Goal: Information Seeking & Learning: Compare options

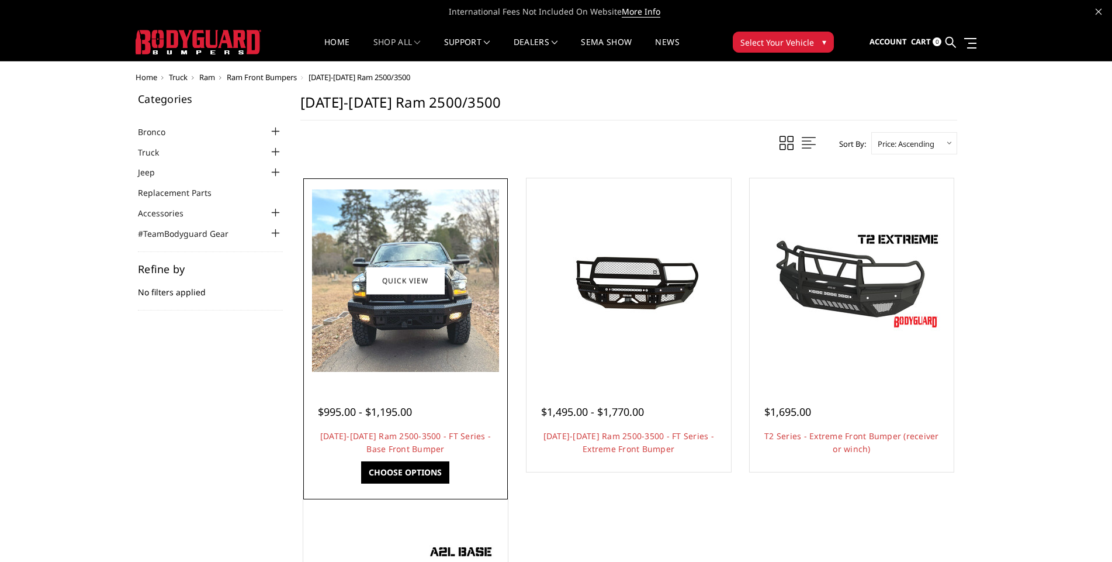
click at [460, 338] on img at bounding box center [405, 280] width 187 height 182
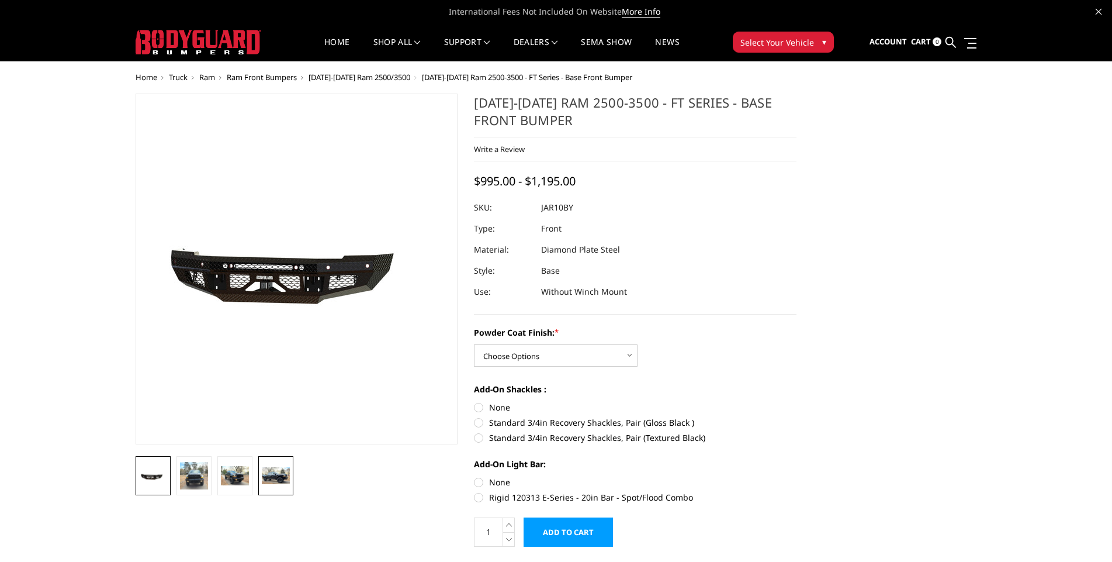
click at [271, 474] on img at bounding box center [276, 476] width 28 height 18
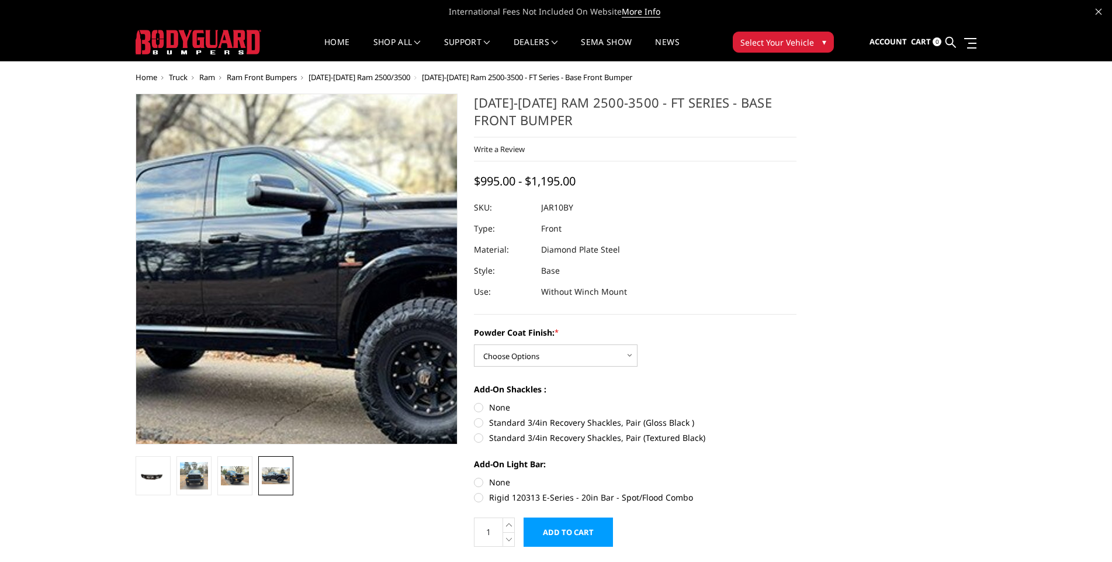
click at [279, 319] on img at bounding box center [322, 253] width 748 height 463
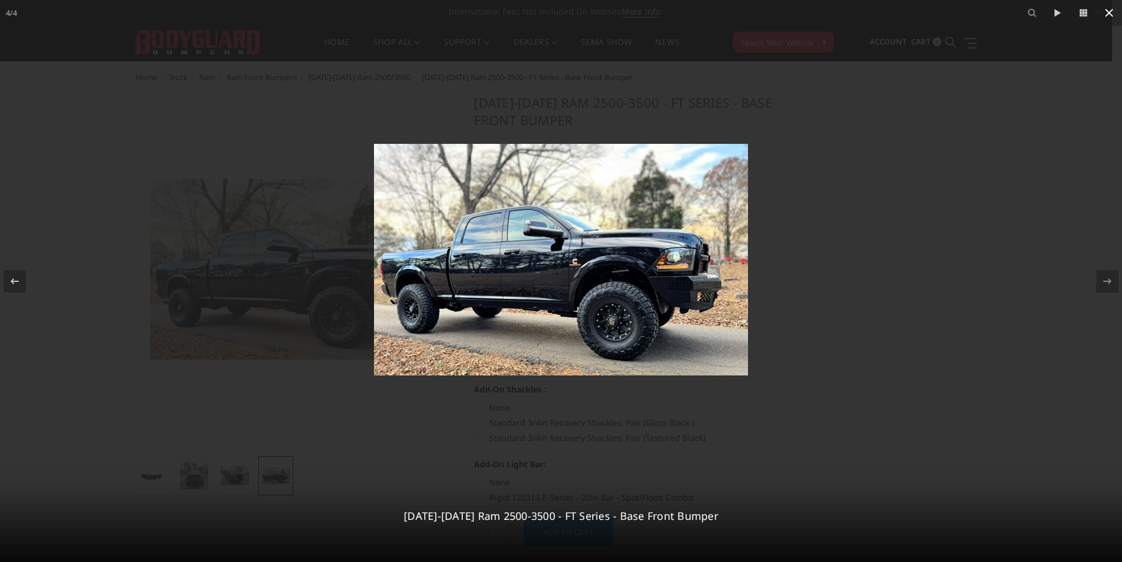
click at [1106, 9] on icon at bounding box center [1109, 13] width 14 height 14
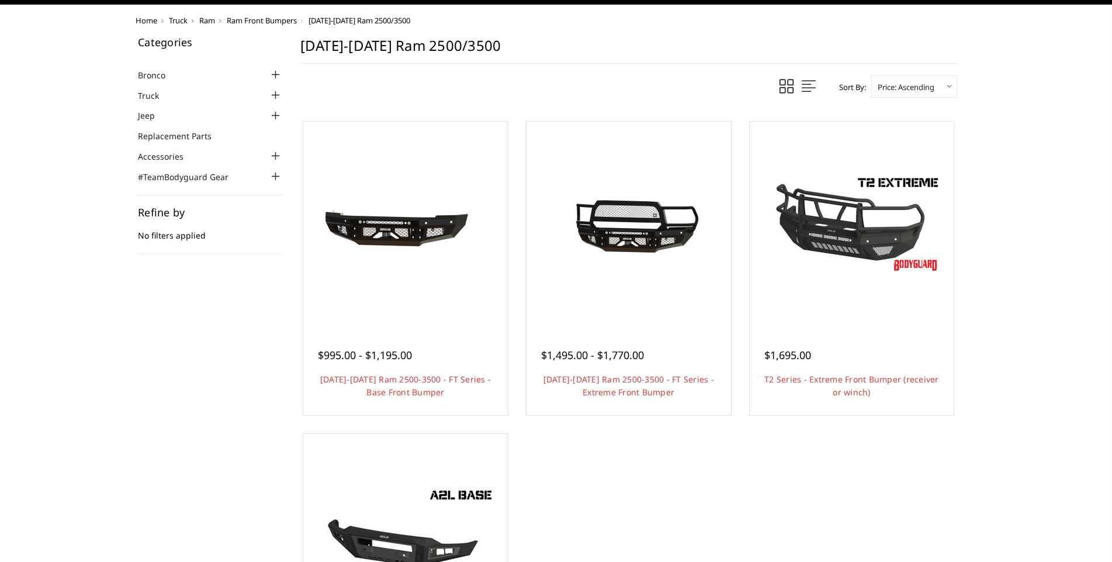
scroll to position [58, 0]
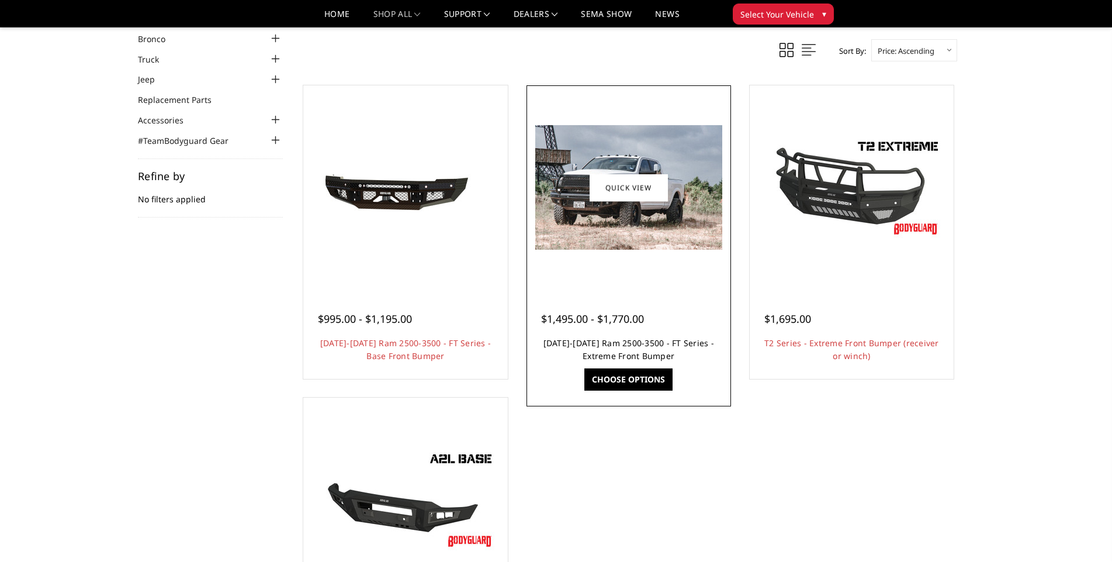
click at [625, 355] on link "[DATE]-[DATE] Ram 2500-3500 - FT Series - Extreme Front Bumper" at bounding box center [628, 349] width 171 height 24
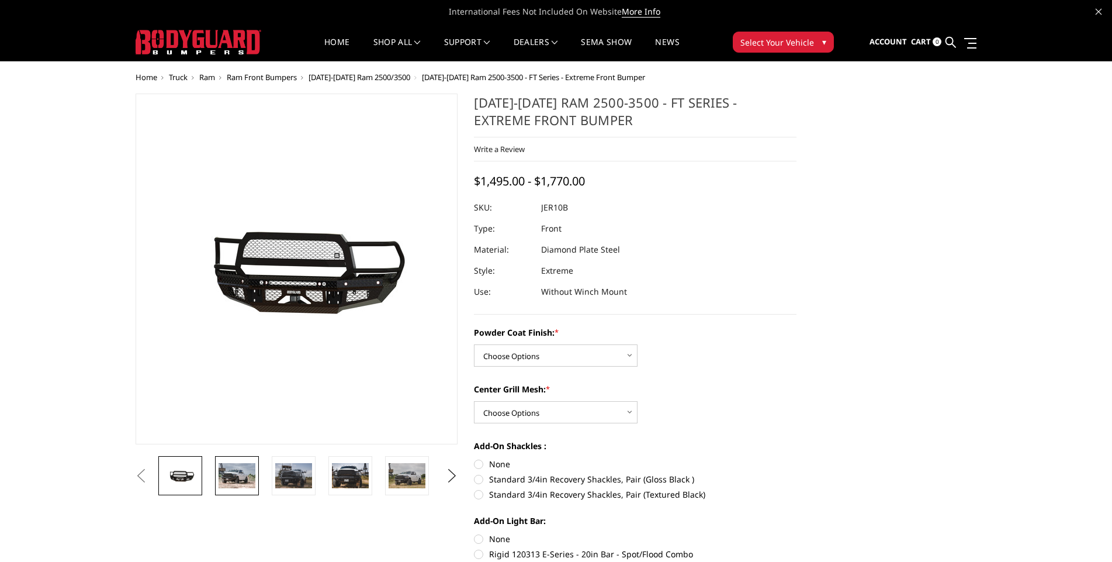
click at [232, 468] on img at bounding box center [237, 475] width 37 height 25
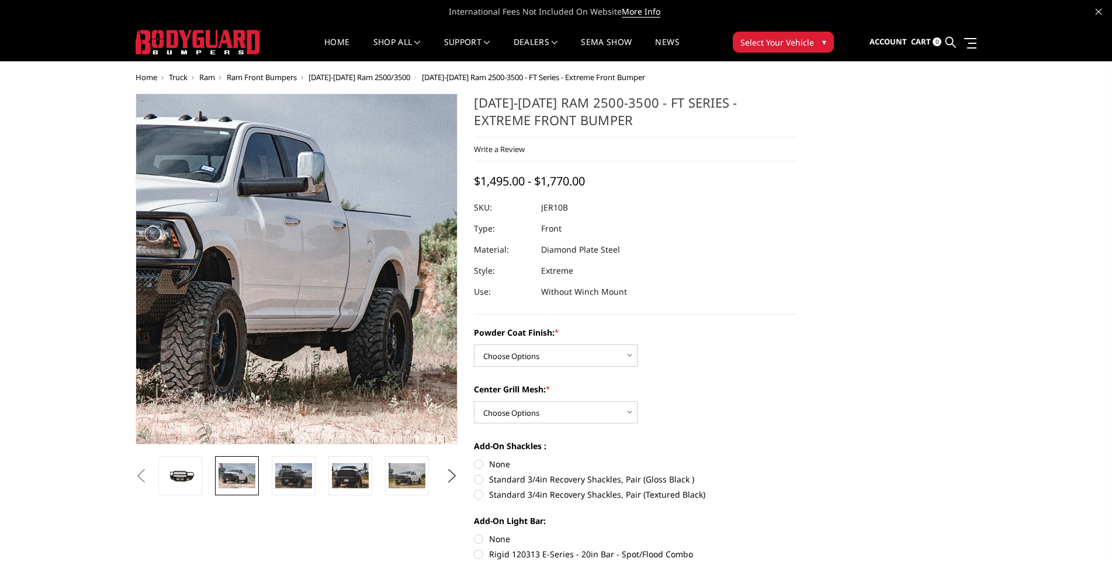
click at [362, 322] on img at bounding box center [198, 245] width 748 height 498
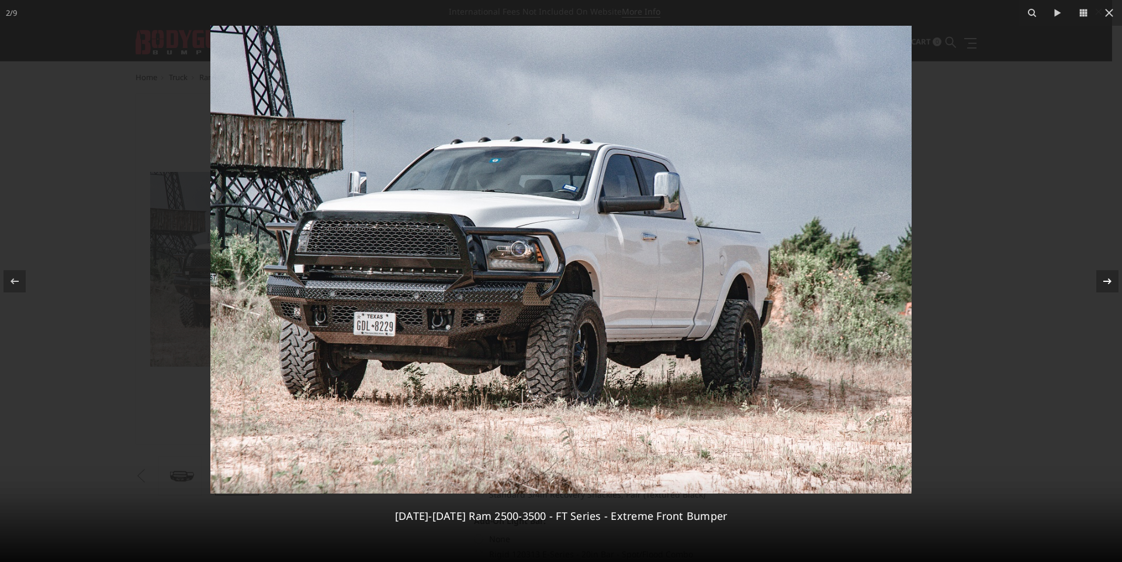
click at [1109, 284] on icon at bounding box center [1107, 281] width 14 height 14
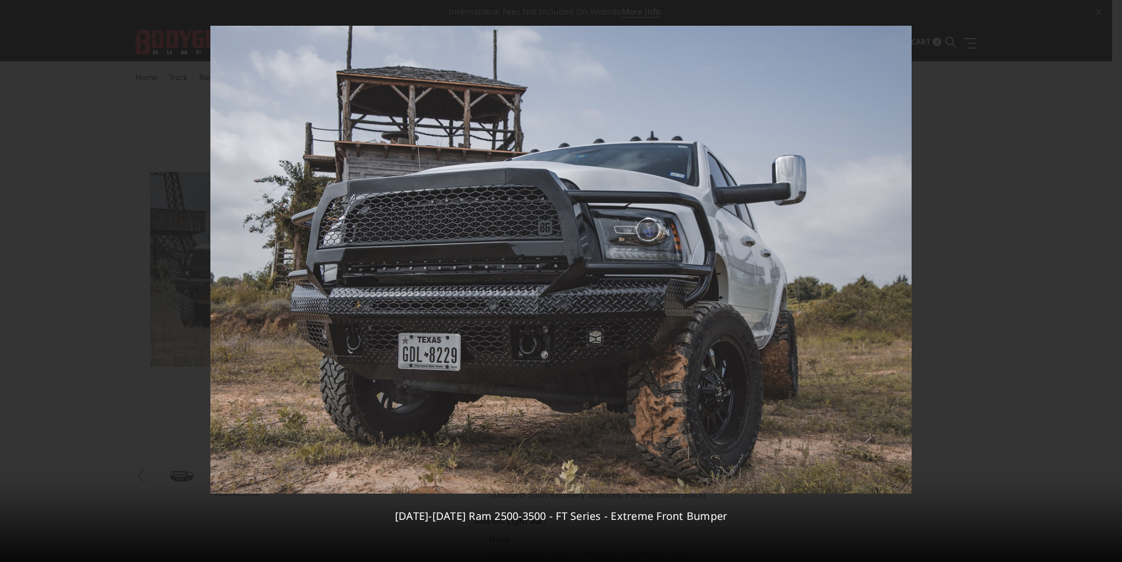
click at [1109, 284] on div "3 / 9 2010-2018 Ram 2500-3500 - FT Series - Extreme Front Bumper" at bounding box center [561, 281] width 1122 height 562
click at [1109, 276] on icon at bounding box center [1107, 281] width 14 height 14
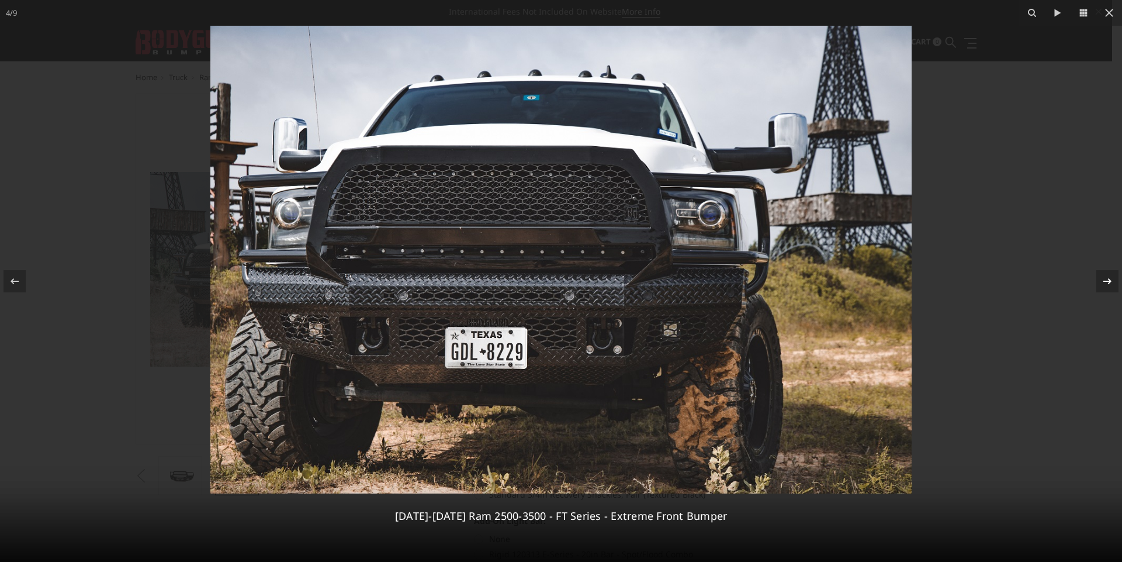
click at [1109, 282] on div "4 / 9 2010-2018 Ram 2500-3500 - FT Series - Extreme Front Bumper" at bounding box center [561, 281] width 1122 height 562
click at [1109, 282] on icon at bounding box center [1107, 281] width 8 height 6
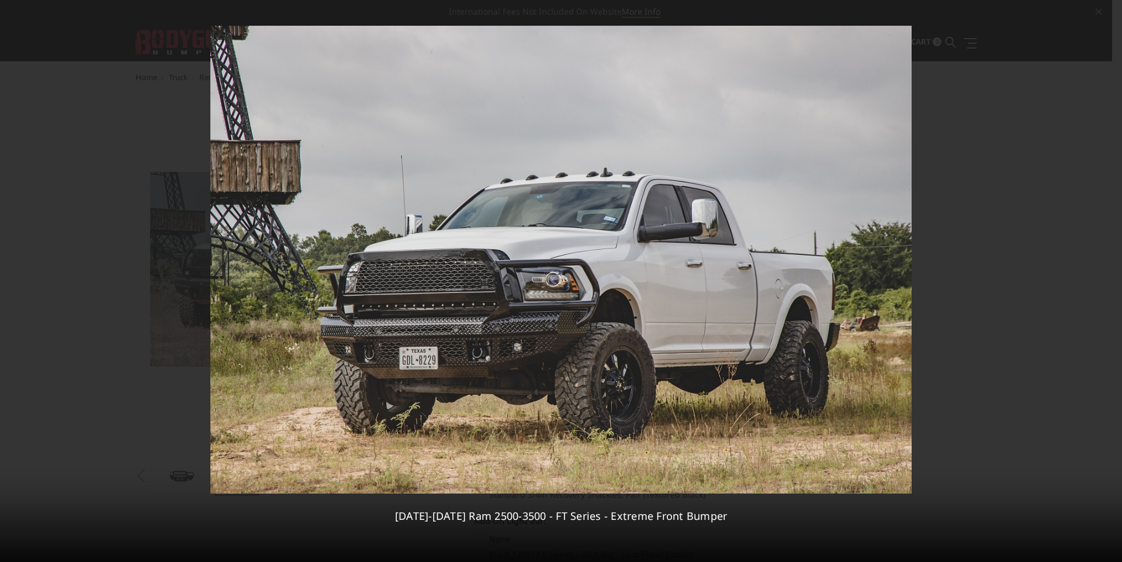
click at [1109, 282] on icon at bounding box center [1107, 281] width 8 height 6
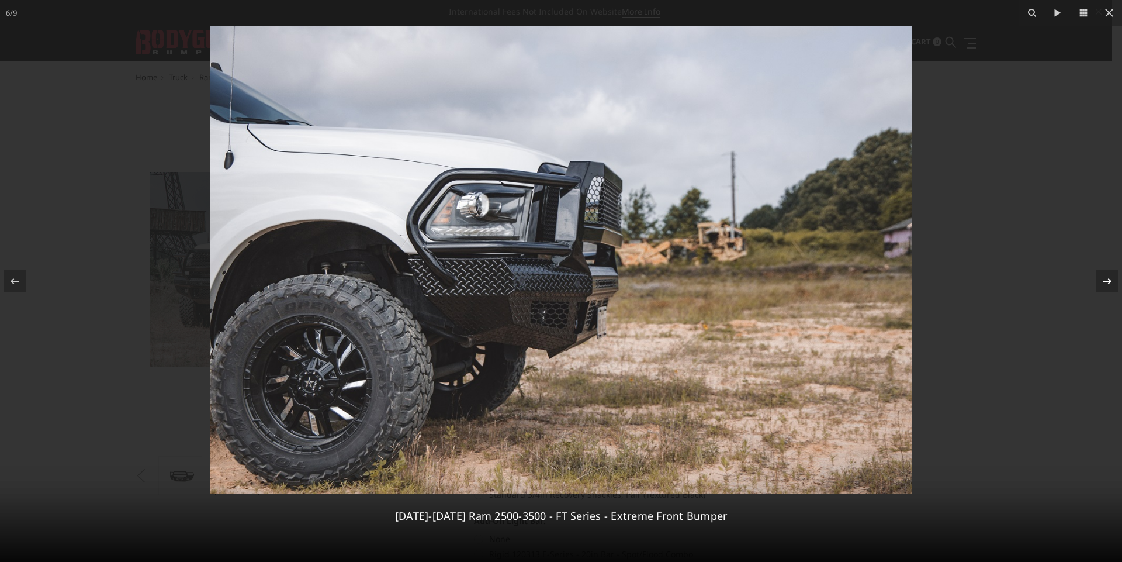
click at [1110, 282] on icon at bounding box center [1107, 281] width 8 height 6
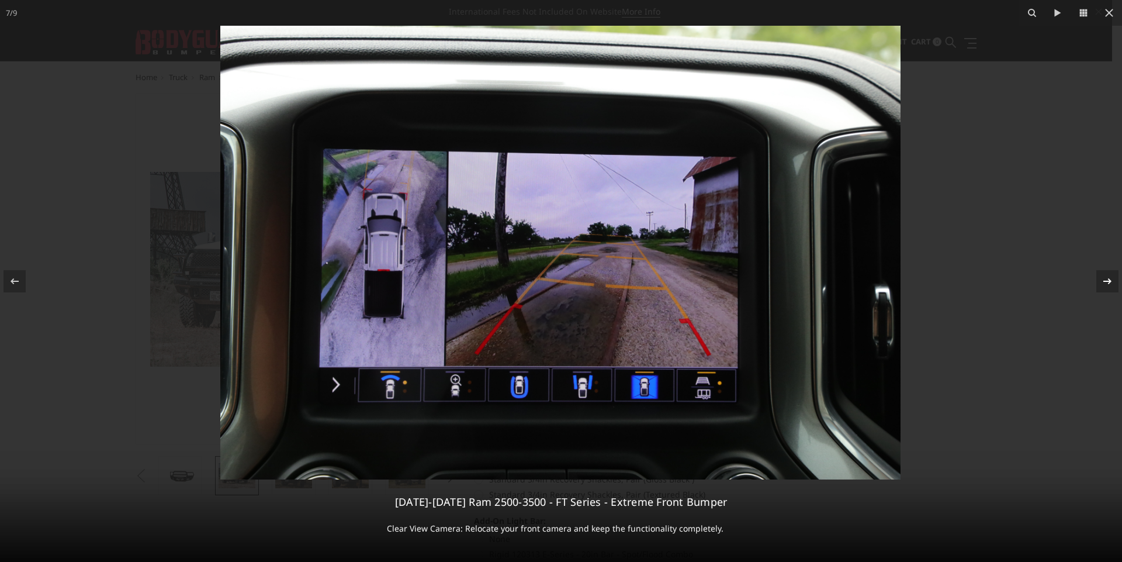
click at [1110, 282] on icon at bounding box center [1107, 281] width 8 height 6
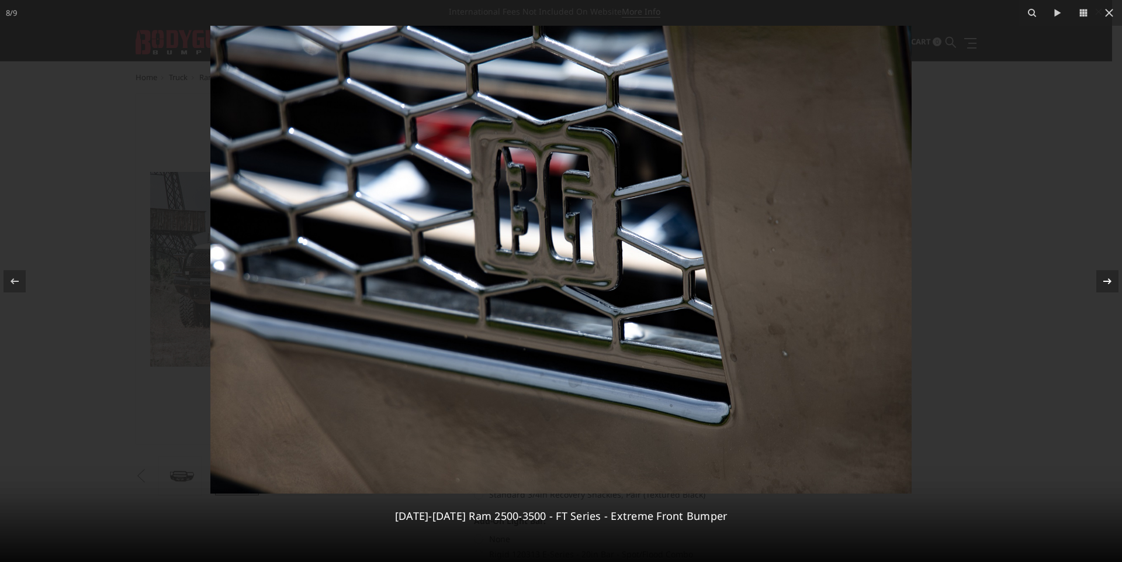
click at [1110, 282] on icon at bounding box center [1107, 281] width 8 height 6
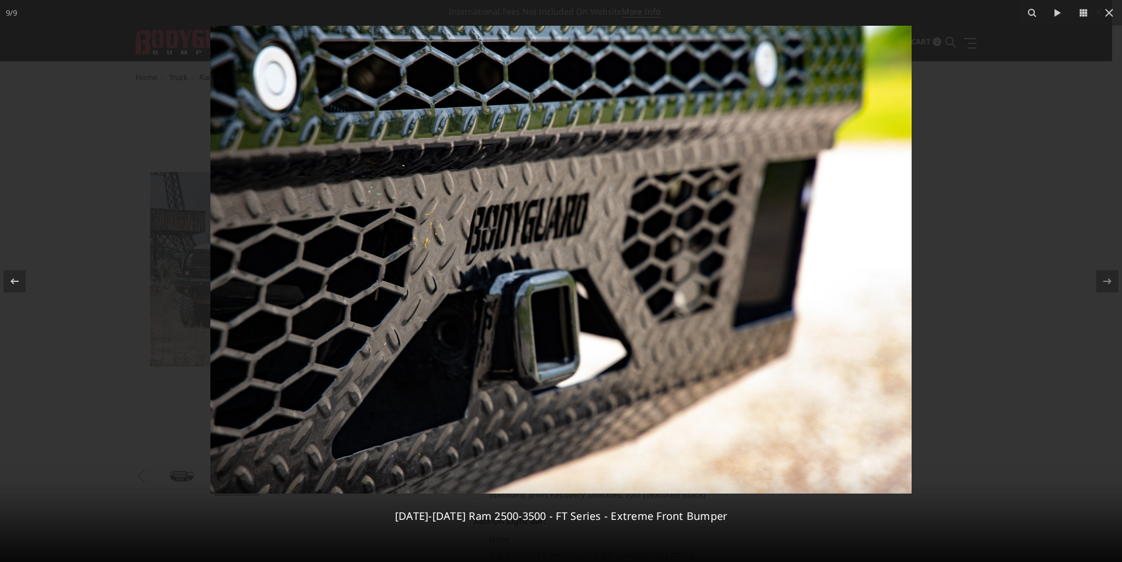
click at [1110, 282] on icon at bounding box center [1107, 281] width 8 height 6
click at [1104, 285] on icon at bounding box center [1107, 281] width 14 height 14
click at [1111, 9] on icon at bounding box center [1109, 13] width 14 height 14
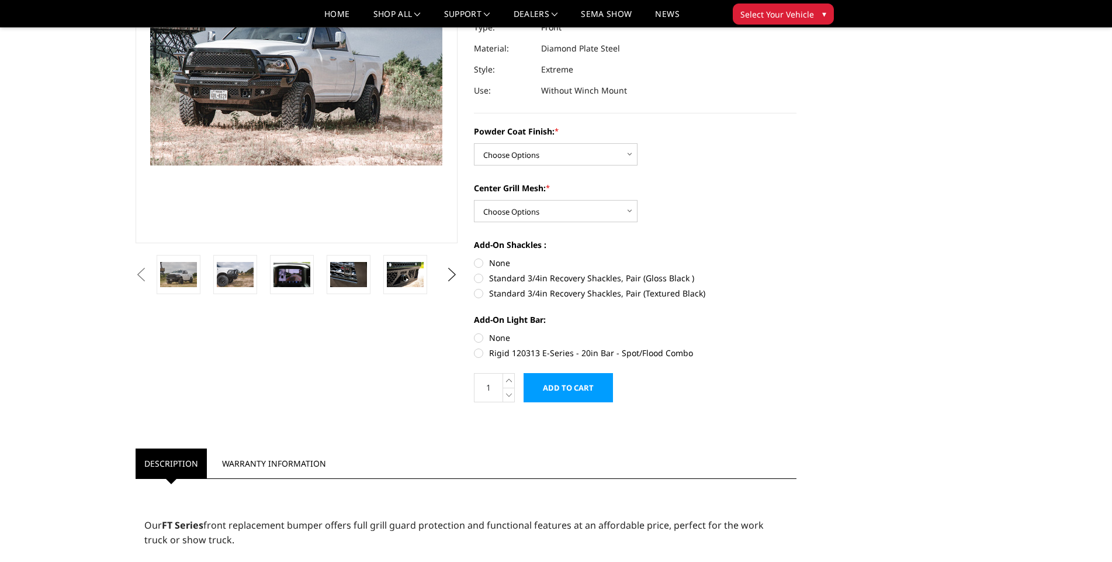
scroll to position [175, 0]
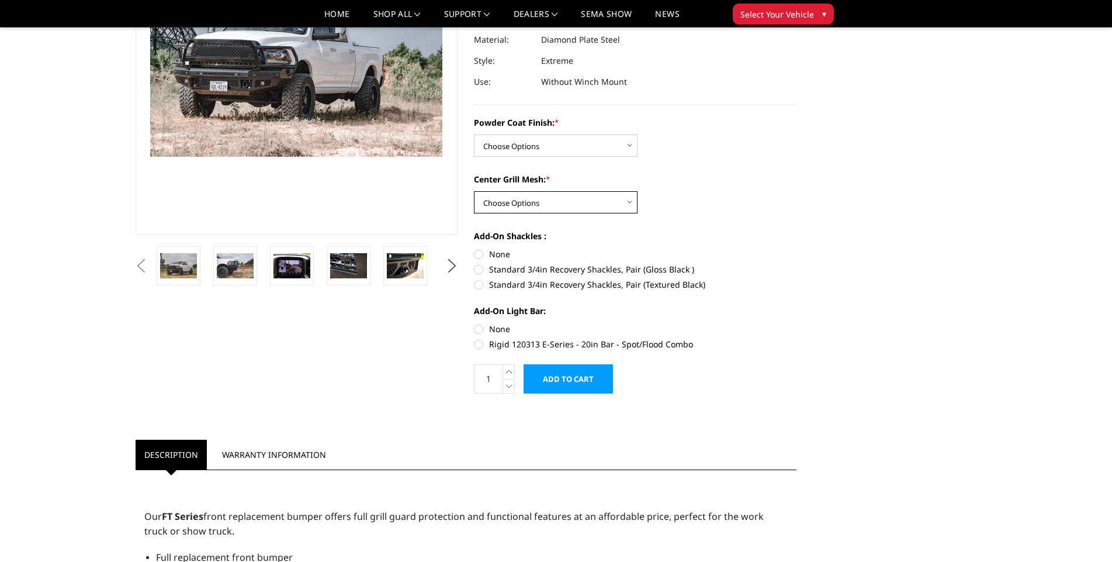
click at [570, 200] on select "Choose Options WITH Expanded Metal in Center Grill WITHOUT Expanded Metal in Ce…" at bounding box center [556, 202] width 164 height 22
click at [474, 191] on select "Choose Options WITH Expanded Metal in Center Grill WITHOUT Expanded Metal in Ce…" at bounding box center [556, 202] width 164 height 22
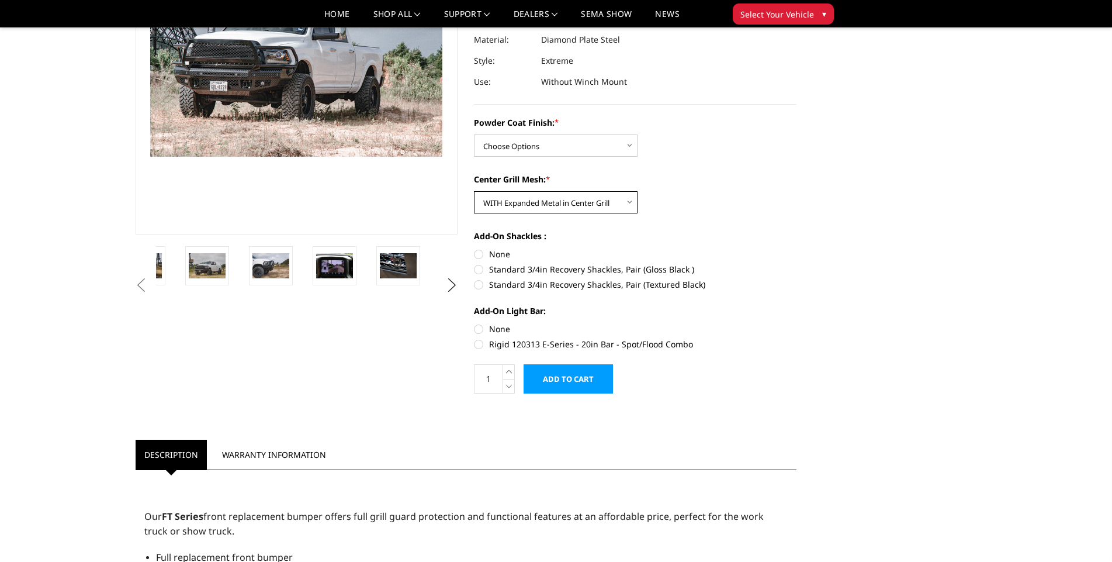
click at [576, 211] on select "Choose Options WITH Expanded Metal in Center Grill WITHOUT Expanded Metal in Ce…" at bounding box center [556, 202] width 164 height 22
click at [474, 191] on select "Choose Options WITH Expanded Metal in Center Grill WITHOUT Expanded Metal in Ce…" at bounding box center [556, 202] width 164 height 22
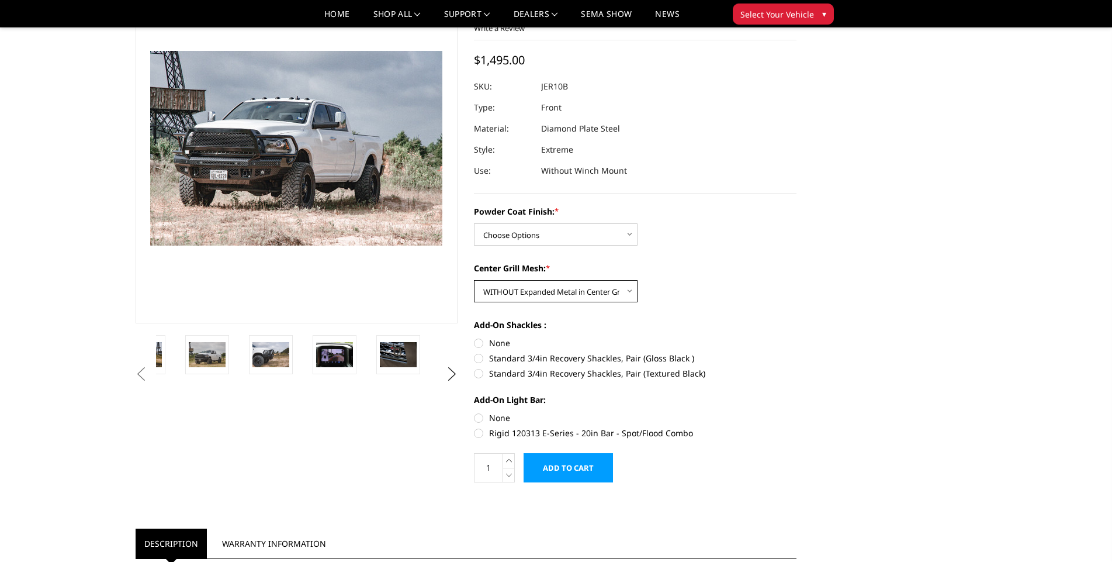
scroll to position [58, 0]
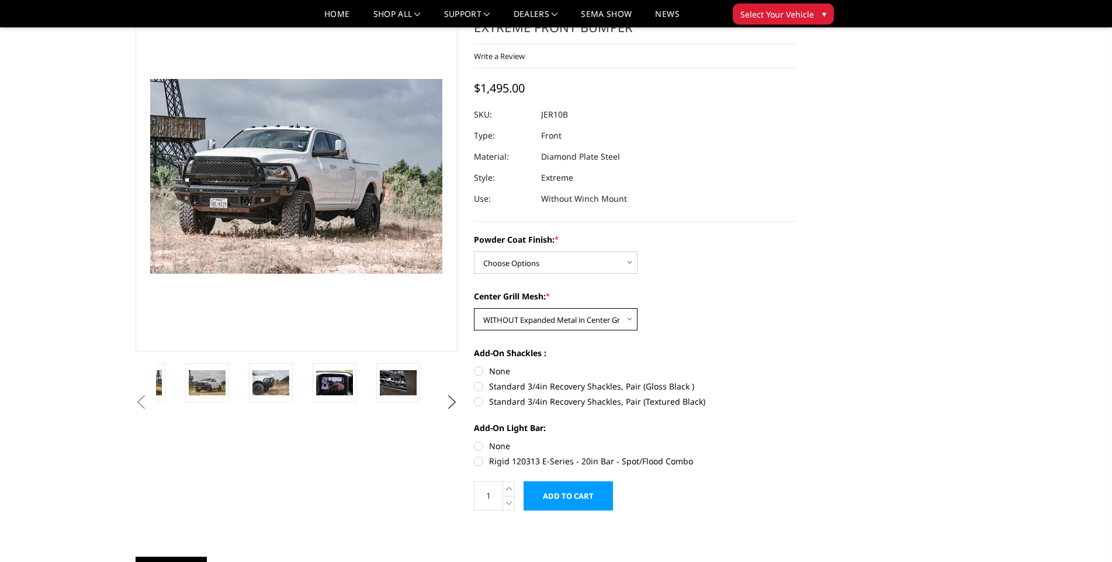
click at [546, 316] on select "Choose Options WITH Expanded Metal in Center Grill WITHOUT Expanded Metal in Ce…" at bounding box center [556, 319] width 164 height 22
select select "3231"
click at [474, 308] on select "Choose Options WITH Expanded Metal in Center Grill WITHOUT Expanded Metal in Ce…" at bounding box center [556, 319] width 164 height 22
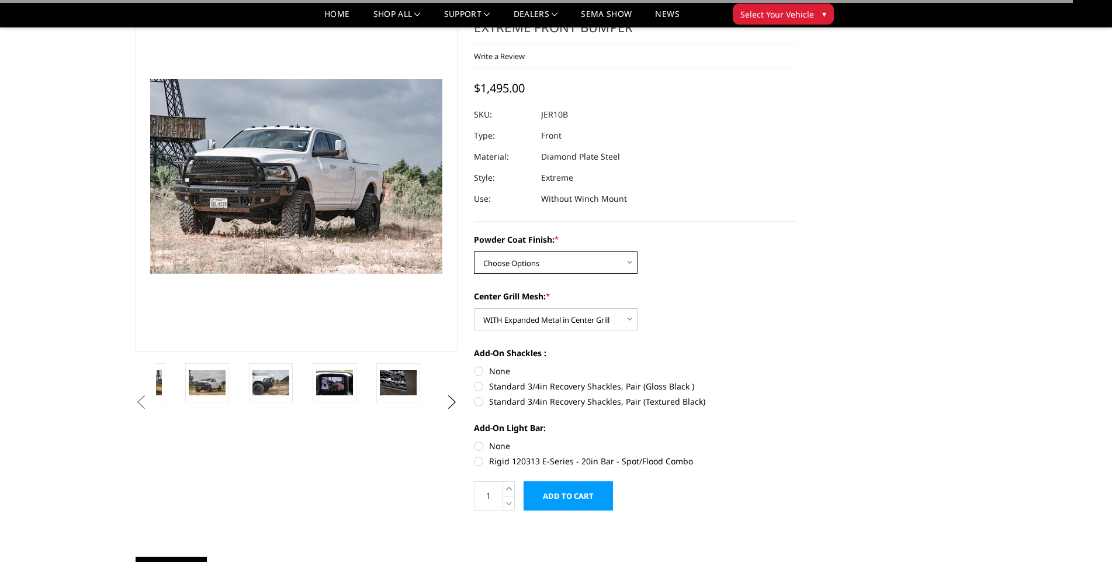
click at [578, 259] on select "Choose Options Bare Metal Gloss Black Powder Coat Textured Black Powder Coat" at bounding box center [556, 262] width 164 height 22
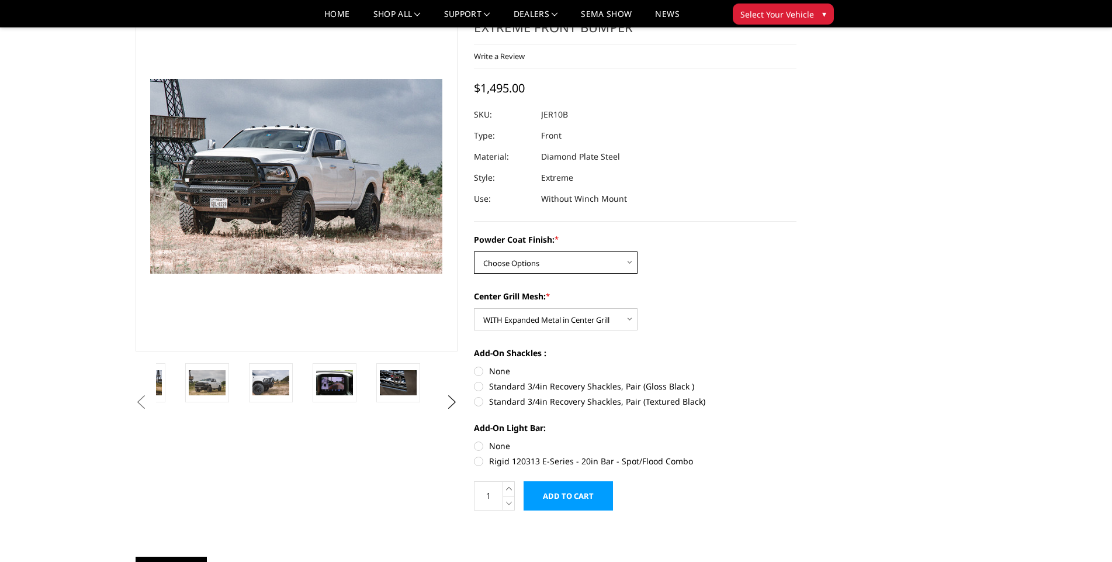
select select "3229"
click at [474, 251] on select "Choose Options Bare Metal Gloss Black Powder Coat Textured Black Powder Coat" at bounding box center [556, 262] width 164 height 22
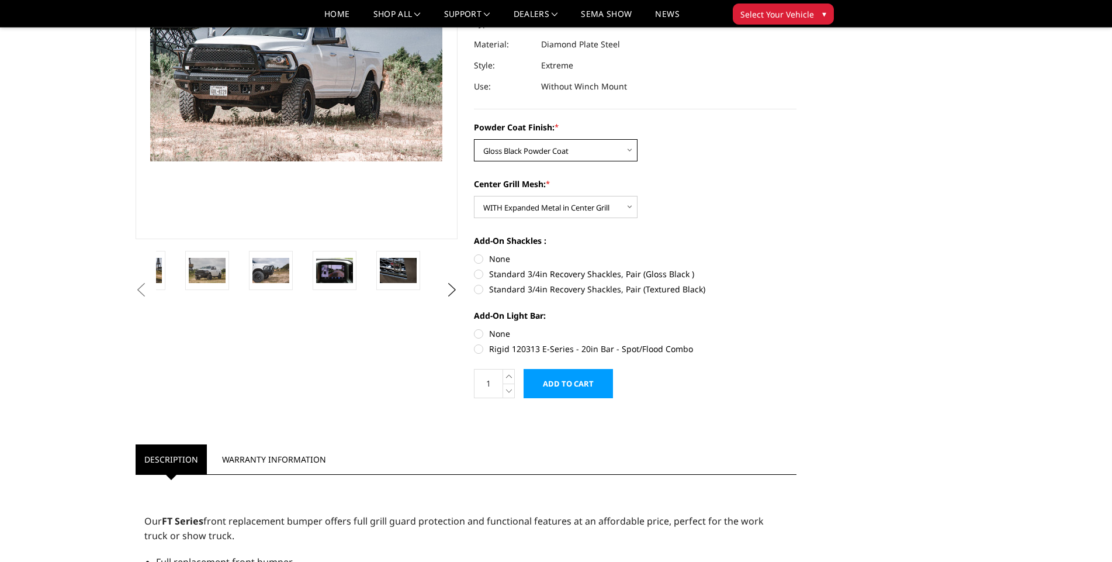
scroll to position [175, 0]
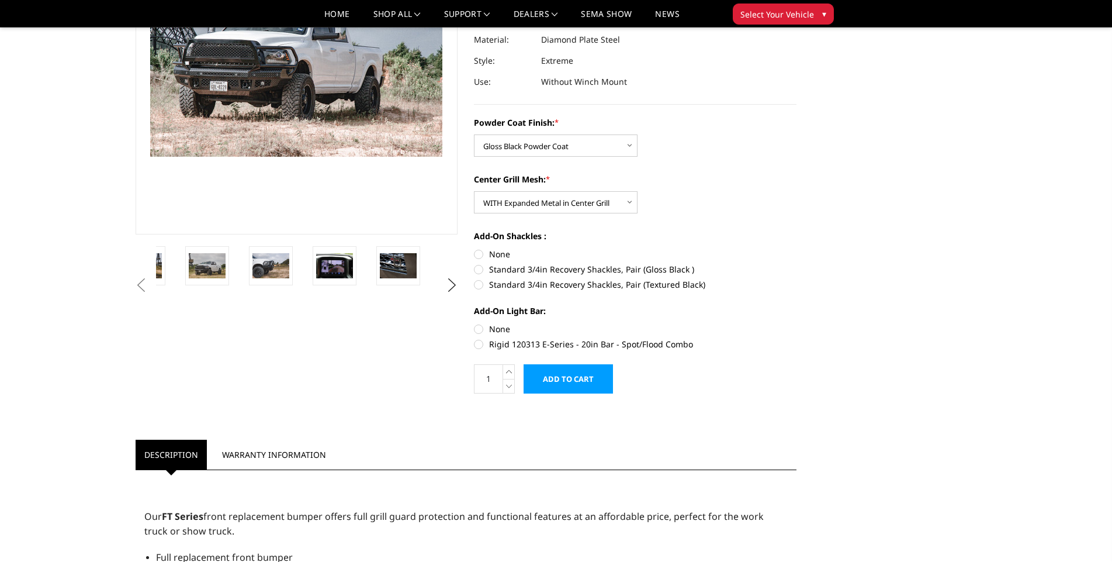
click at [478, 345] on label "Rigid 120313 E-Series - 20in Bar - Spot/Flood Combo" at bounding box center [635, 344] width 323 height 12
click at [796, 323] on input "Rigid 120313 E-Series - 20in Bar - Spot/Flood Combo" at bounding box center [796, 323] width 1 height 1
radio input "true"
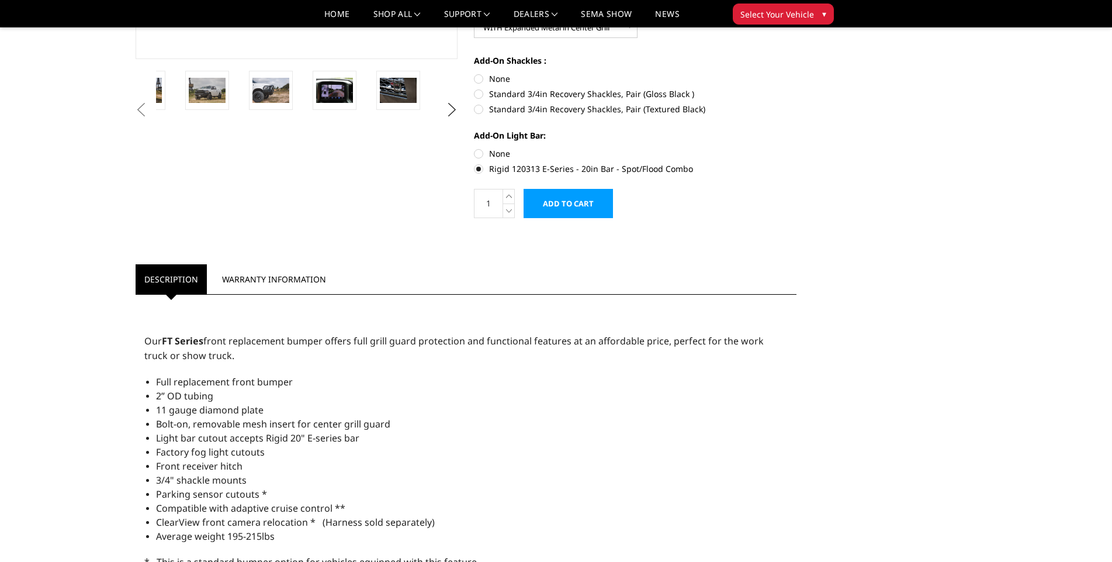
scroll to position [0, 0]
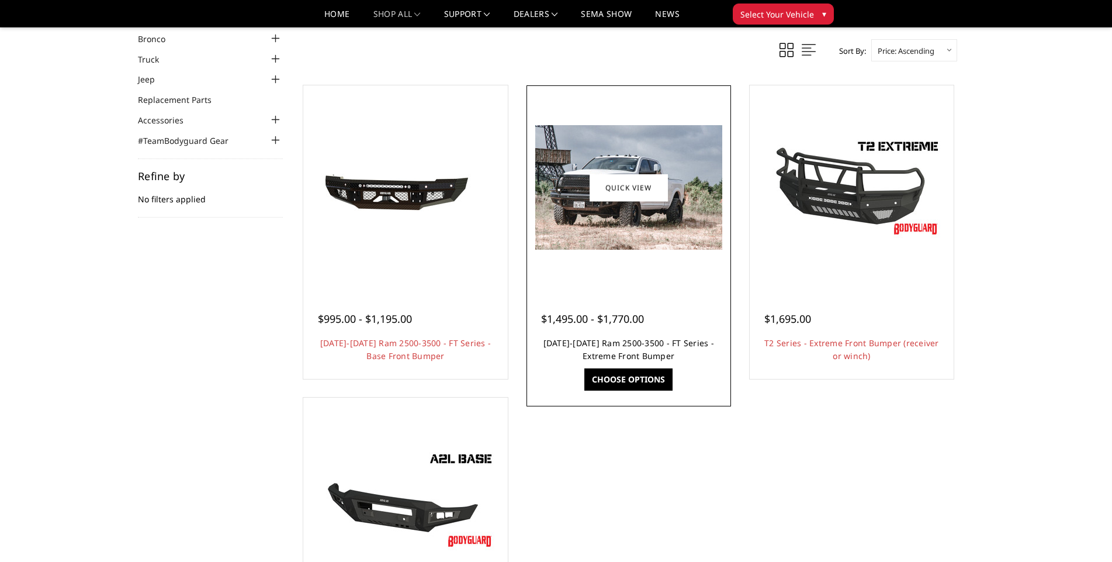
scroll to position [58, 0]
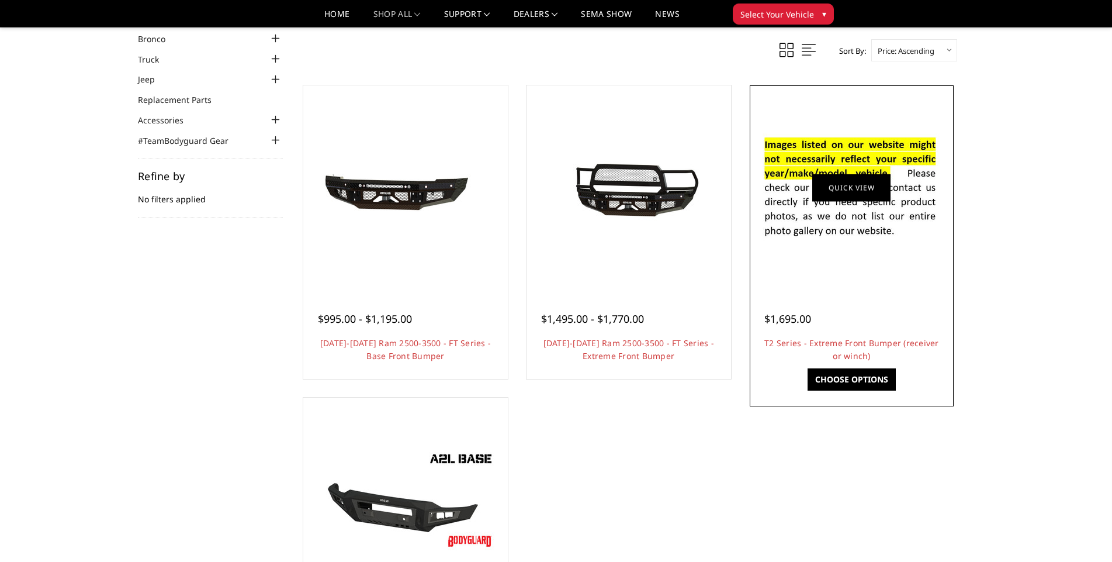
click at [850, 200] on link "Quick view" at bounding box center [851, 187] width 78 height 27
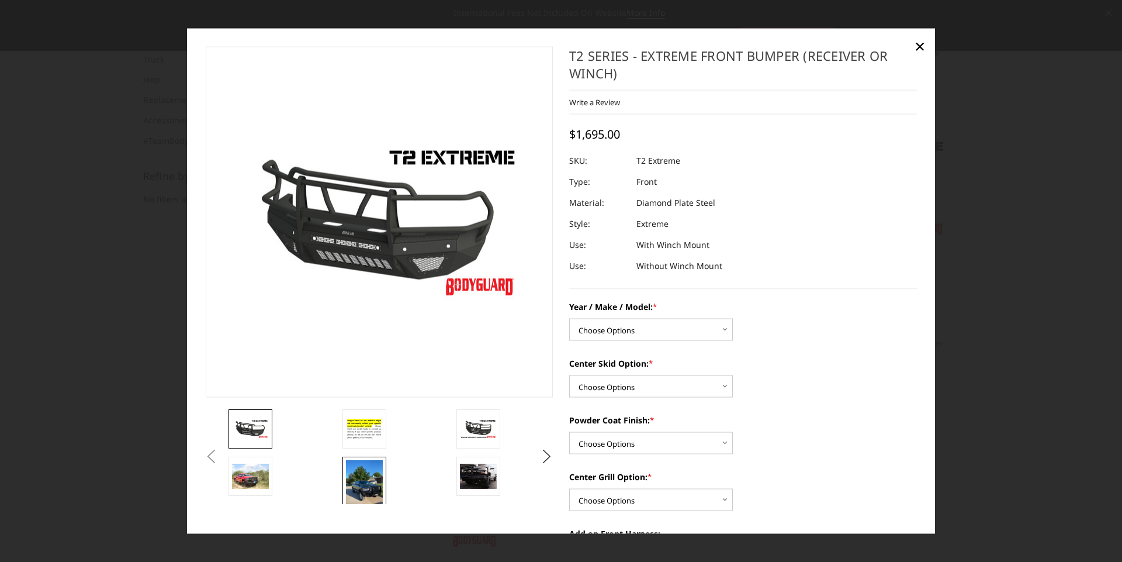
click at [362, 483] on img at bounding box center [364, 485] width 37 height 50
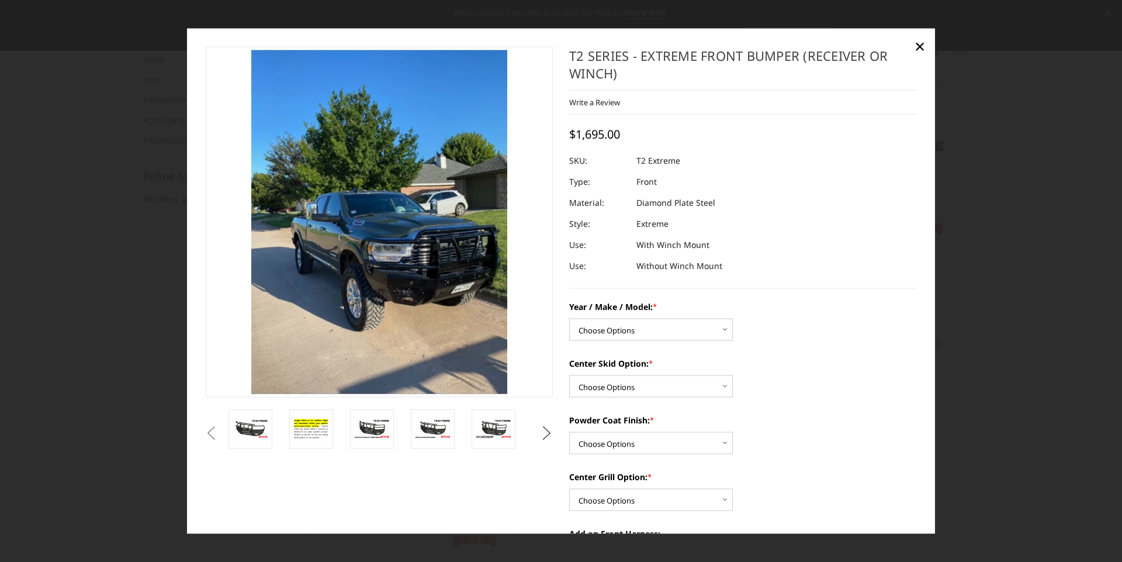
click at [543, 431] on button "Next" at bounding box center [547, 433] width 18 height 18
click at [473, 449] on link at bounding box center [494, 432] width 44 height 47
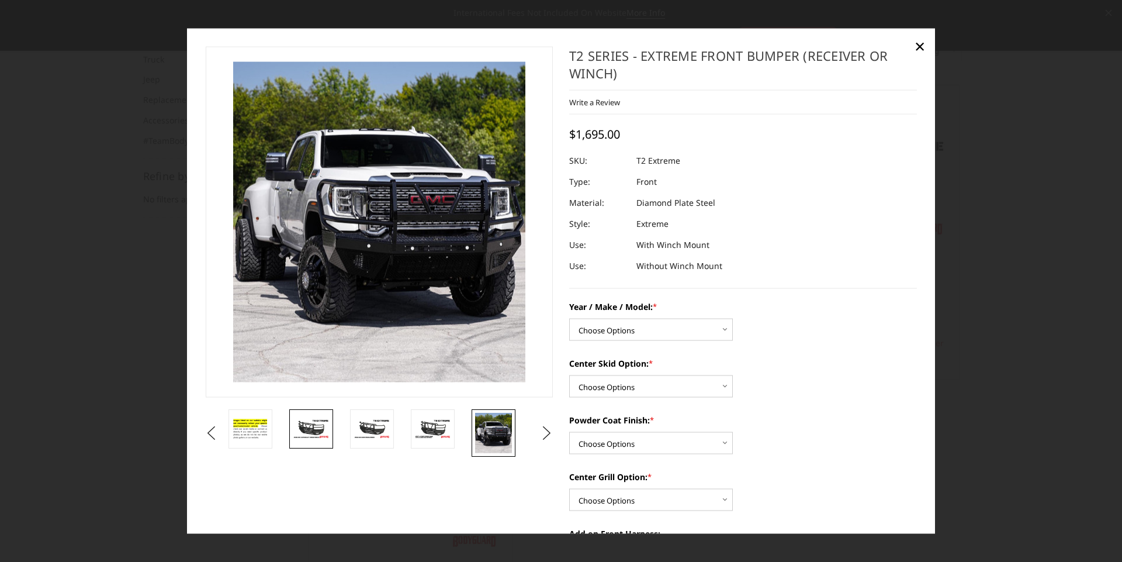
click at [319, 430] on img at bounding box center [311, 428] width 37 height 20
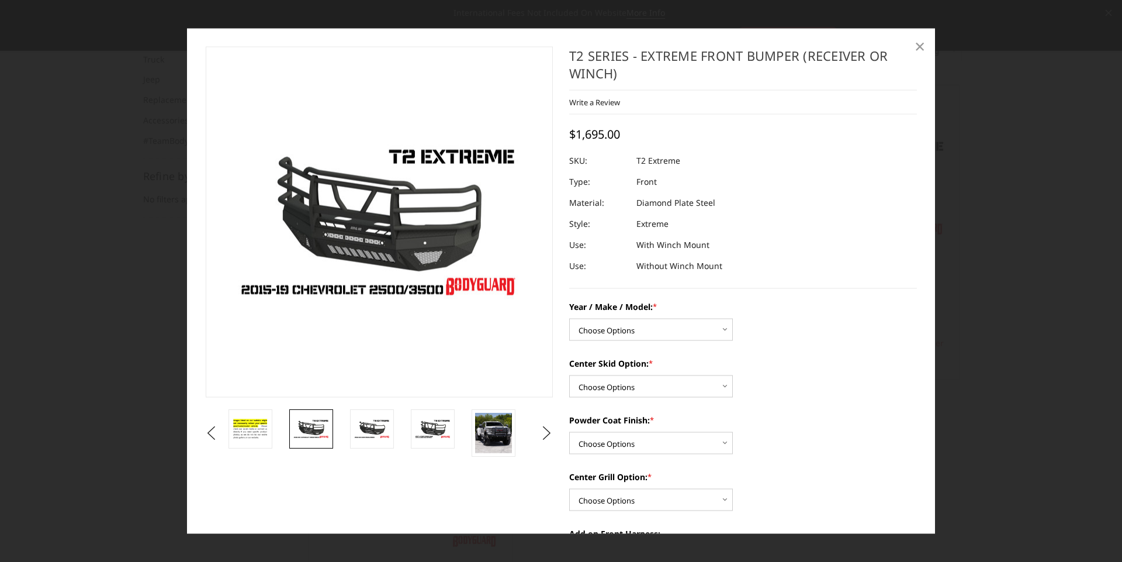
click at [921, 48] on span "×" at bounding box center [920, 45] width 11 height 25
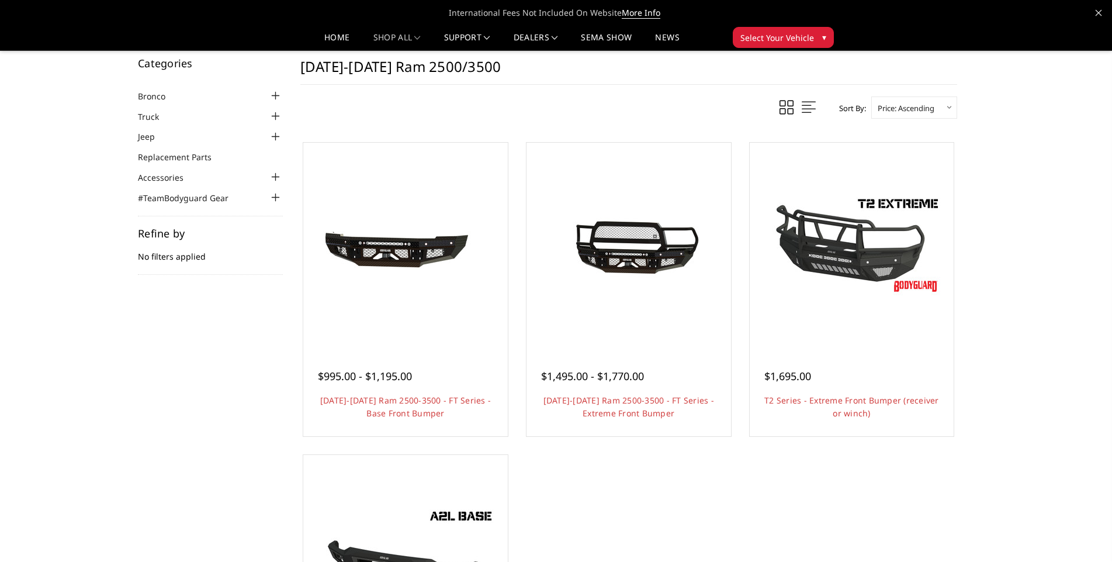
scroll to position [0, 0]
